Goal: Task Accomplishment & Management: Use online tool/utility

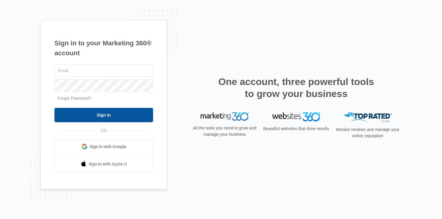
type input "amber.labrunerie@madwire.com"
click at [95, 119] on input "Sign In" at bounding box center [103, 115] width 99 height 14
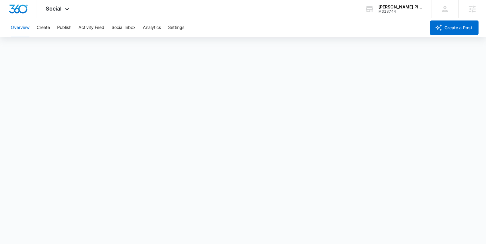
scroll to position [2, 0]
click at [44, 27] on button "Create" at bounding box center [43, 27] width 13 height 19
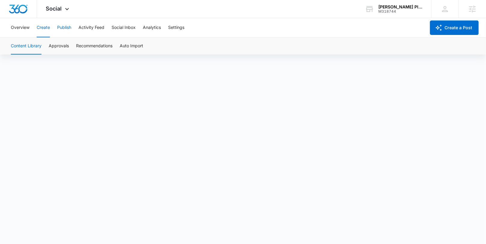
click at [66, 24] on button "Publish" at bounding box center [64, 27] width 14 height 19
click at [47, 26] on button "Create" at bounding box center [43, 27] width 13 height 19
